Goal: Task Accomplishment & Management: Manage account settings

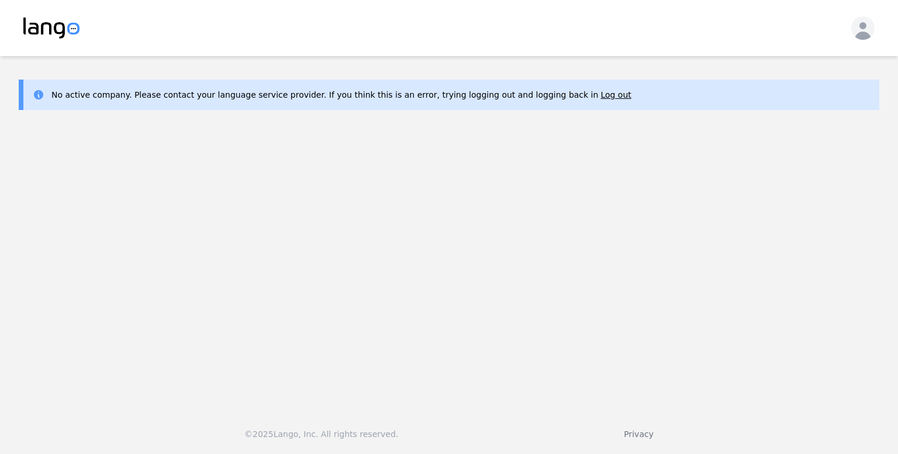
click at [167, 249] on main "No active company. Please contact your language service provider. If you think …" at bounding box center [449, 228] width 898 height 344
click at [601, 94] on button "Log out" at bounding box center [616, 95] width 30 height 12
